Goal: Find specific page/section: Find specific page/section

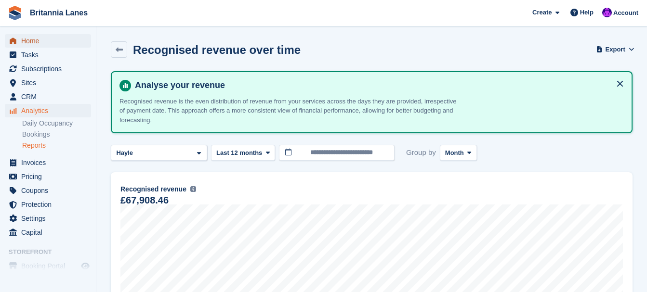
click at [24, 43] on span "Home" at bounding box center [50, 40] width 58 height 13
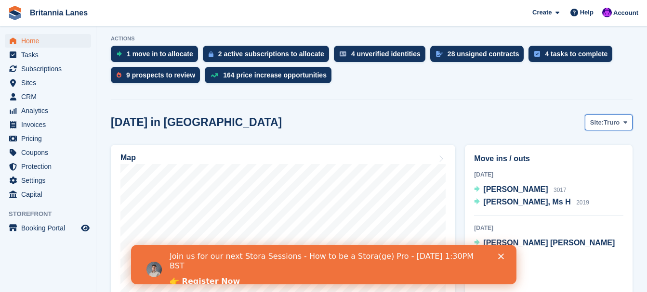
click at [606, 124] on span "Truro" at bounding box center [612, 123] width 16 height 10
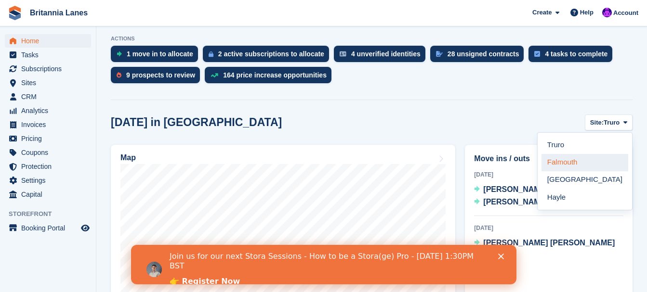
click at [578, 165] on link "Falmouth" at bounding box center [585, 162] width 87 height 17
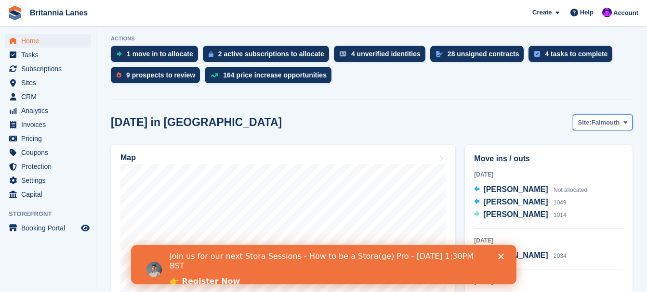
click at [598, 123] on span "Falmouth" at bounding box center [606, 123] width 28 height 10
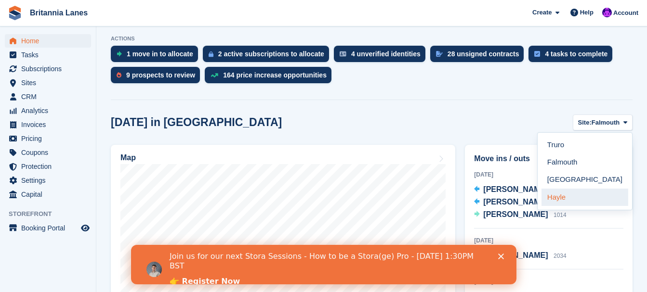
click at [576, 197] on link "Hayle" at bounding box center [585, 197] width 87 height 17
